Goal: Information Seeking & Learning: Learn about a topic

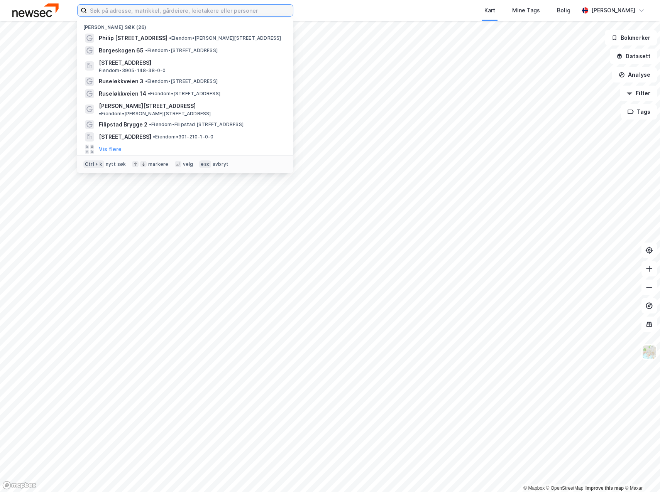
click at [149, 10] on input at bounding box center [190, 11] width 206 height 12
paste input "[STREET_ADDRESS]"
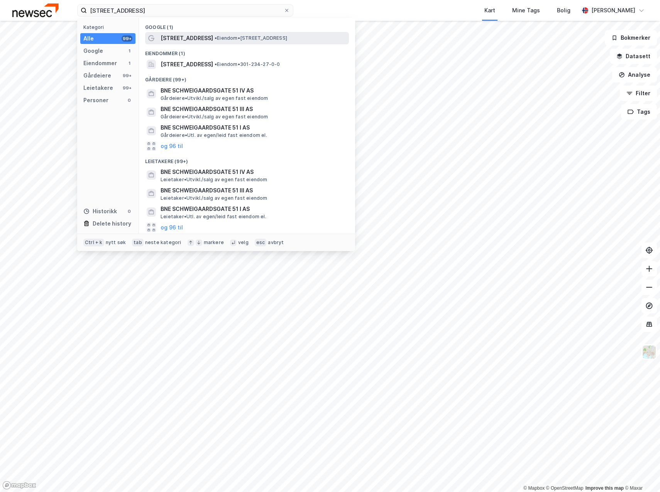
click at [188, 36] on span "[STREET_ADDRESS]" at bounding box center [187, 38] width 52 height 9
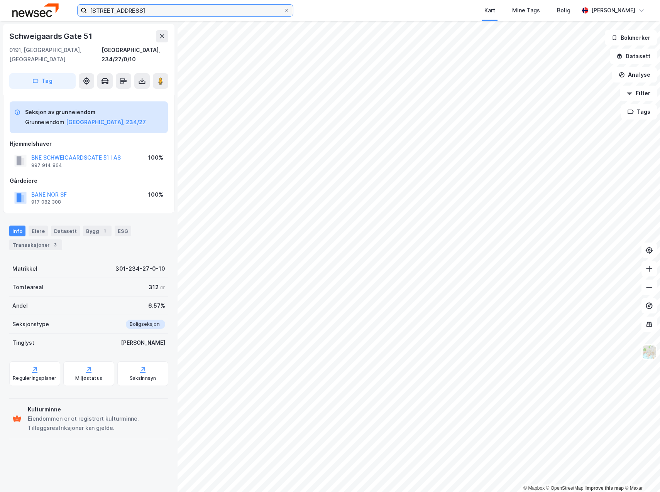
click at [186, 14] on input "[STREET_ADDRESS]" at bounding box center [185, 11] width 197 height 12
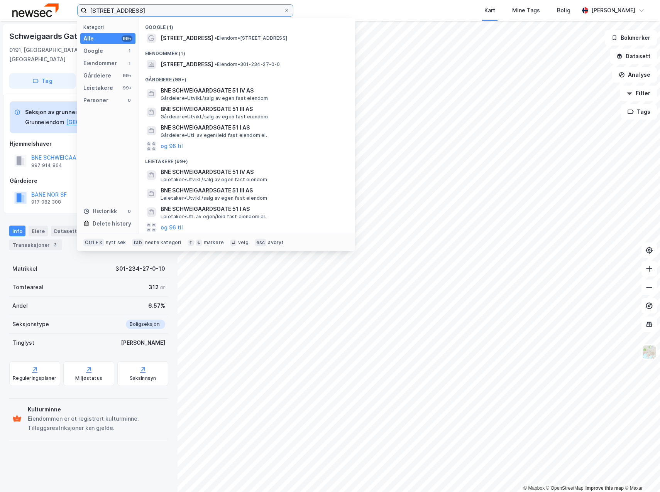
click at [186, 14] on input "[STREET_ADDRESS]" at bounding box center [185, 11] width 197 height 12
paste input "Oslogate"
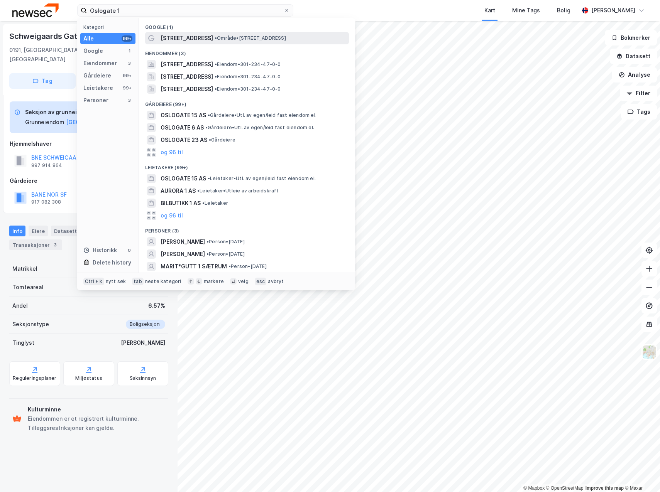
click at [215, 35] on span "• Område • [STREET_ADDRESS]" at bounding box center [250, 38] width 71 height 6
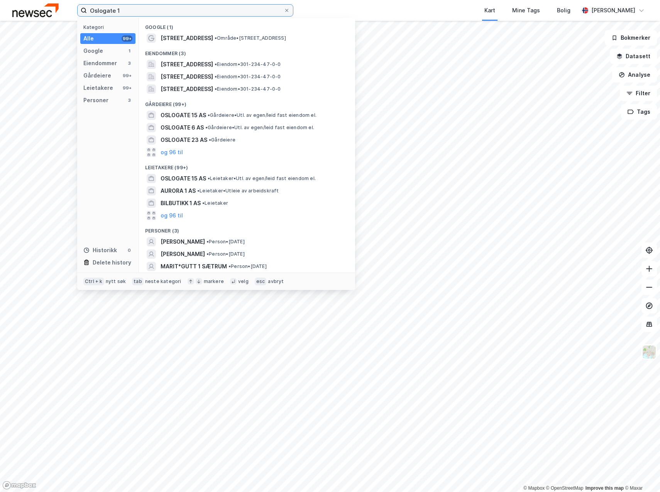
click at [175, 13] on input "Oslogate 1" at bounding box center [185, 11] width 197 height 12
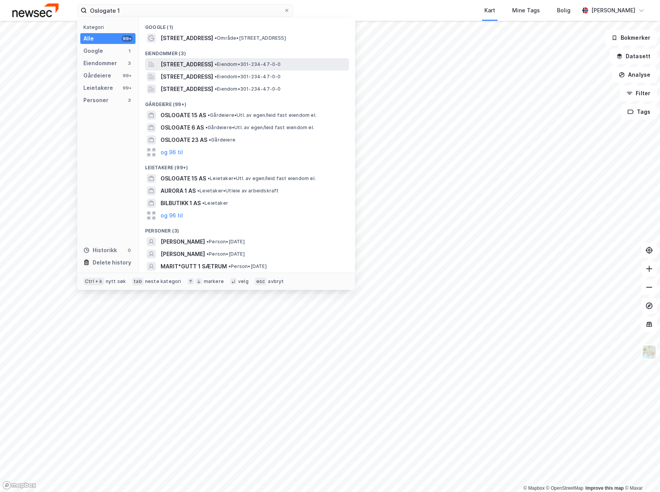
click at [203, 64] on span "[STREET_ADDRESS]" at bounding box center [187, 64] width 52 height 9
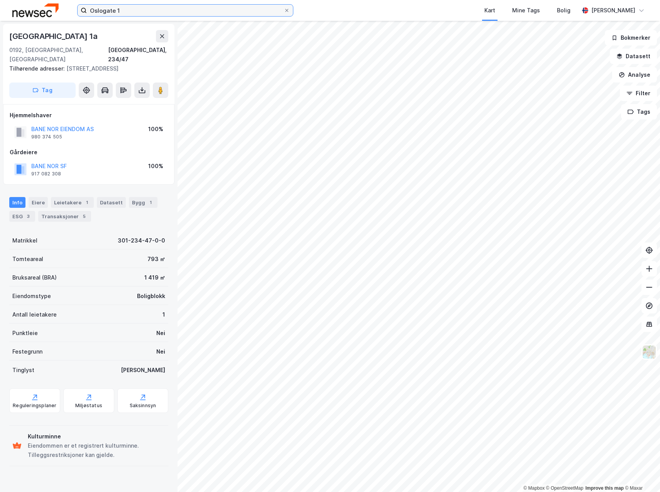
click at [128, 11] on input "Oslogate 1" at bounding box center [185, 11] width 197 height 12
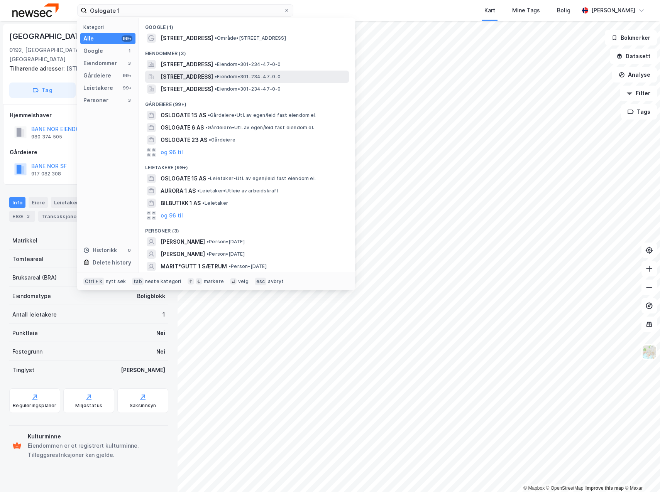
click at [179, 73] on span "[STREET_ADDRESS]" at bounding box center [187, 76] width 52 height 9
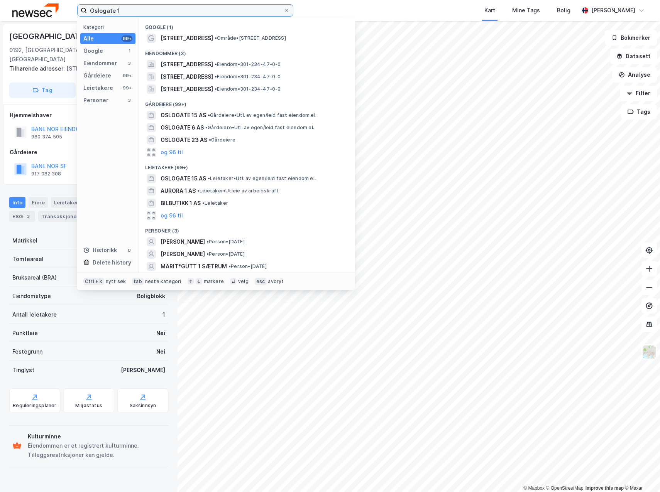
click at [145, 9] on input "Oslogate 1" at bounding box center [185, 11] width 197 height 12
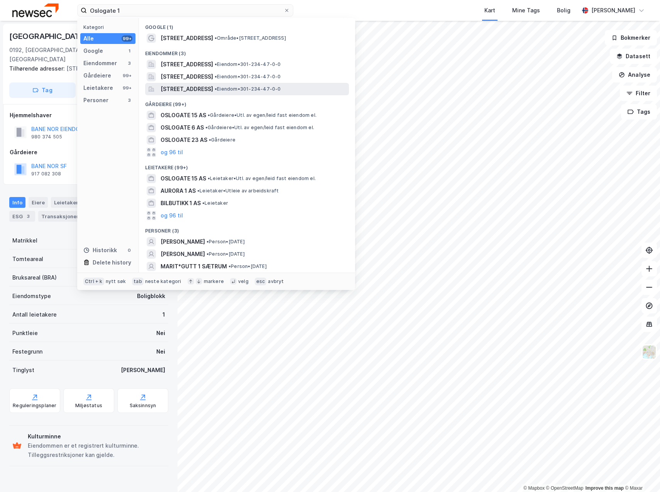
click at [204, 90] on span "[STREET_ADDRESS]" at bounding box center [187, 89] width 52 height 9
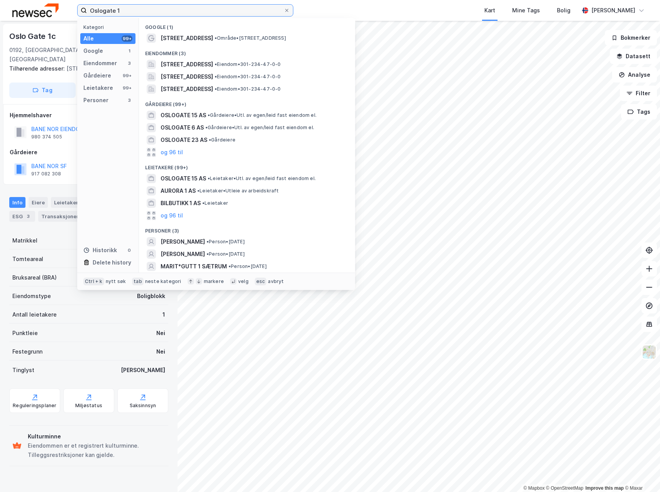
click at [172, 13] on input "Oslogate 1" at bounding box center [185, 11] width 197 height 12
paste input "[STREET_ADDRESS]"
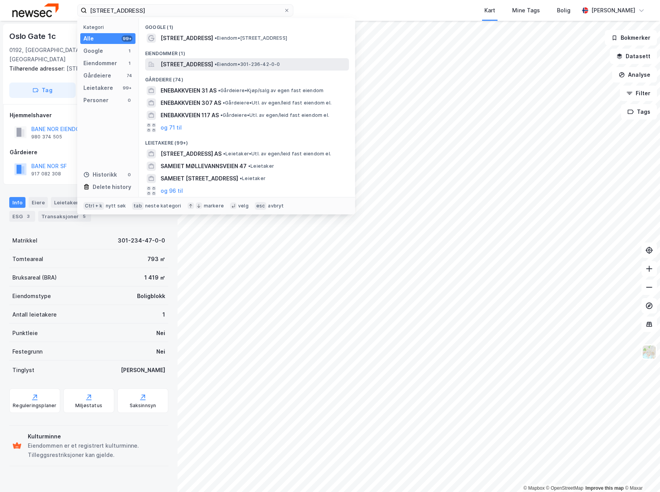
click at [194, 66] on span "[STREET_ADDRESS]" at bounding box center [187, 64] width 52 height 9
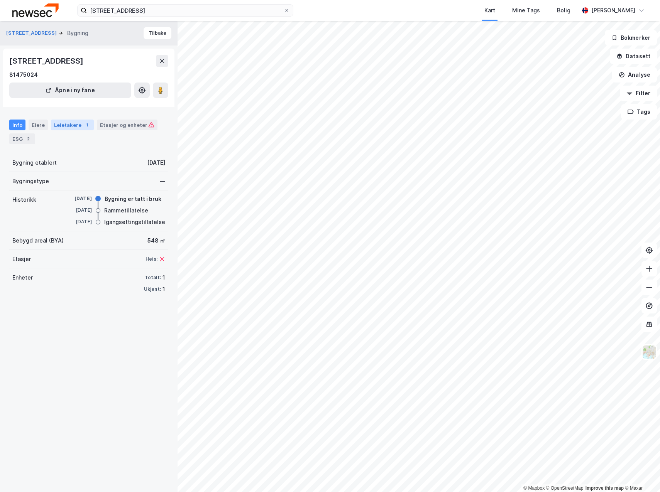
click at [71, 127] on div "Leietakere 1" at bounding box center [72, 125] width 43 height 11
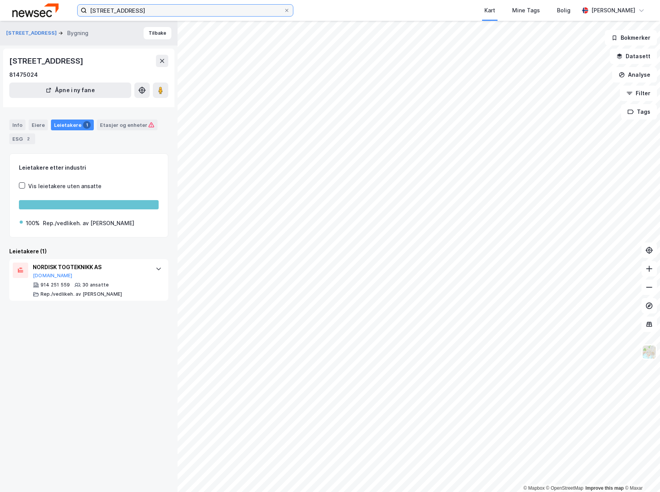
click at [157, 8] on input "[STREET_ADDRESS]" at bounding box center [185, 11] width 197 height 12
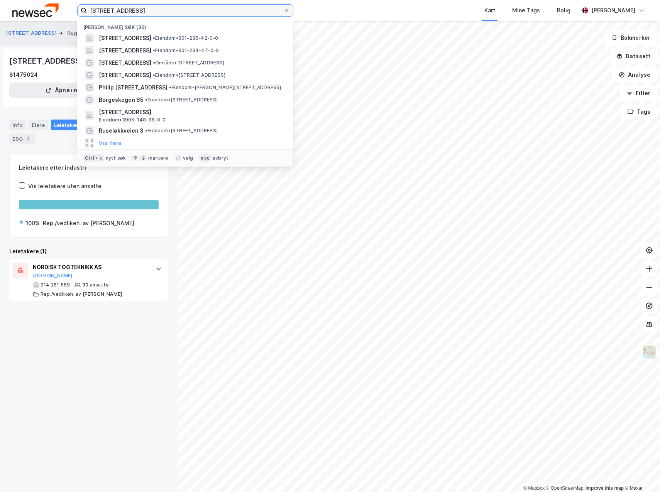
drag, startPoint x: 157, startPoint y: 8, endPoint x: 77, endPoint y: -4, distance: 81.6
click at [77, 0] on html "Enebakkveien 47 Nylige søk (30) [STREET_ADDRESS] • Eiendom • 301-236-42-0-0 [ST…" at bounding box center [330, 246] width 660 height 492
paste input "Sagdalen"
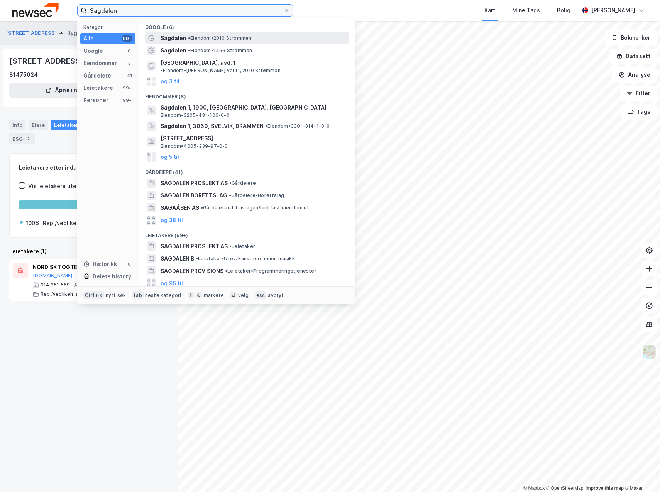
type input "Sagdalen"
click at [233, 39] on span "• Eiendom • 2010 Strømmen" at bounding box center [219, 38] width 63 height 6
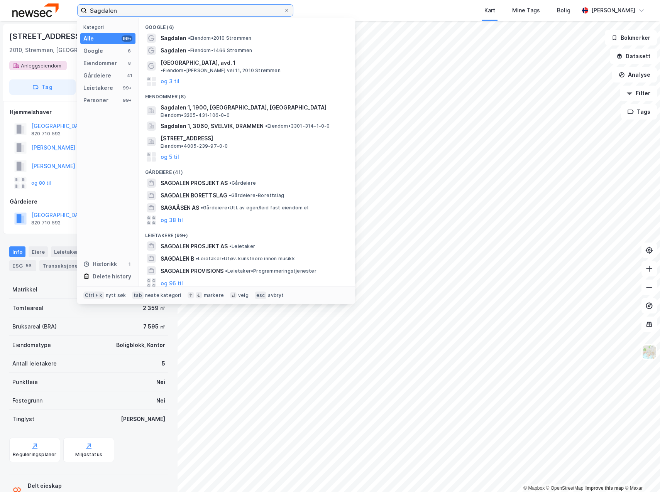
click at [185, 16] on input "Sagdalen" at bounding box center [185, 11] width 197 height 12
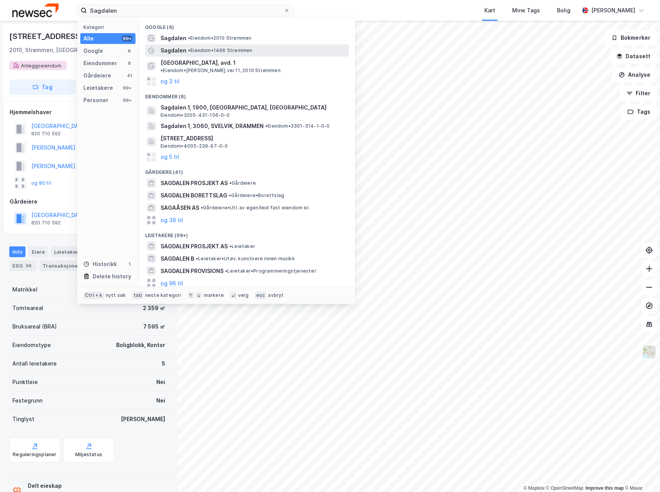
click at [203, 47] on span "• Eiendom • 1466 Strømmen" at bounding box center [220, 50] width 64 height 6
